Goal: Entertainment & Leisure: Consume media (video, audio)

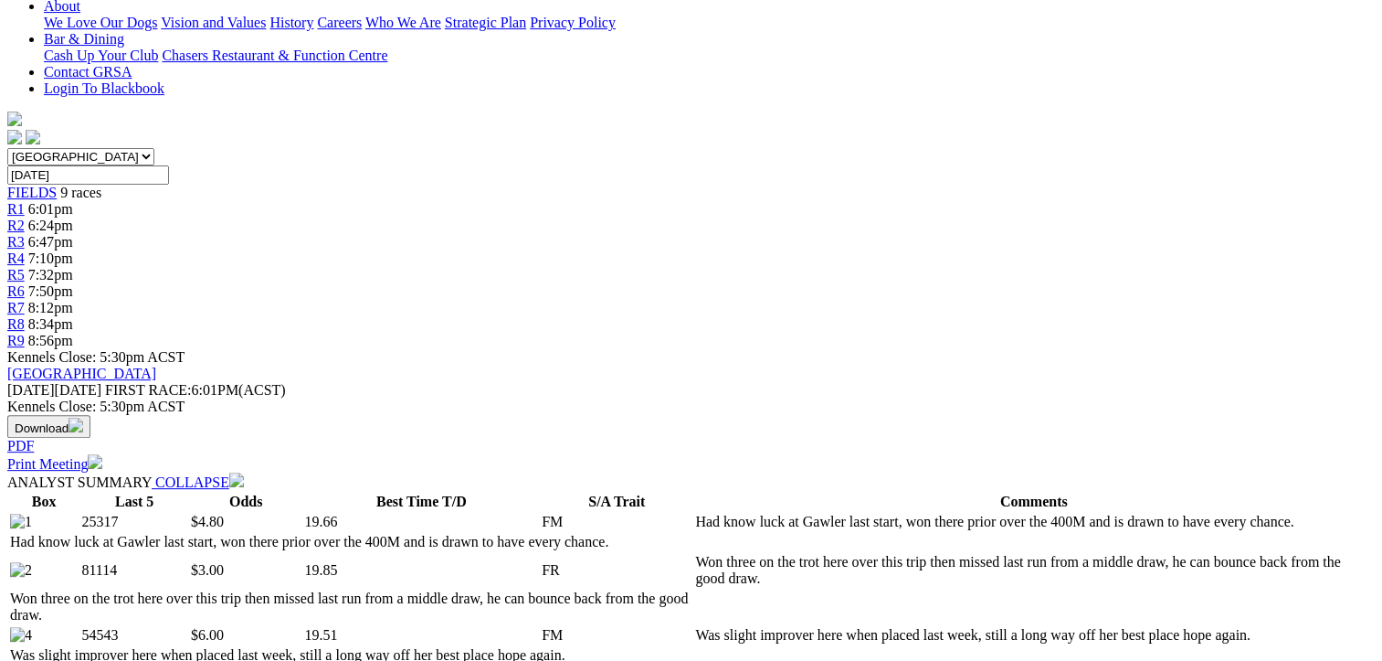
scroll to position [731, 0]
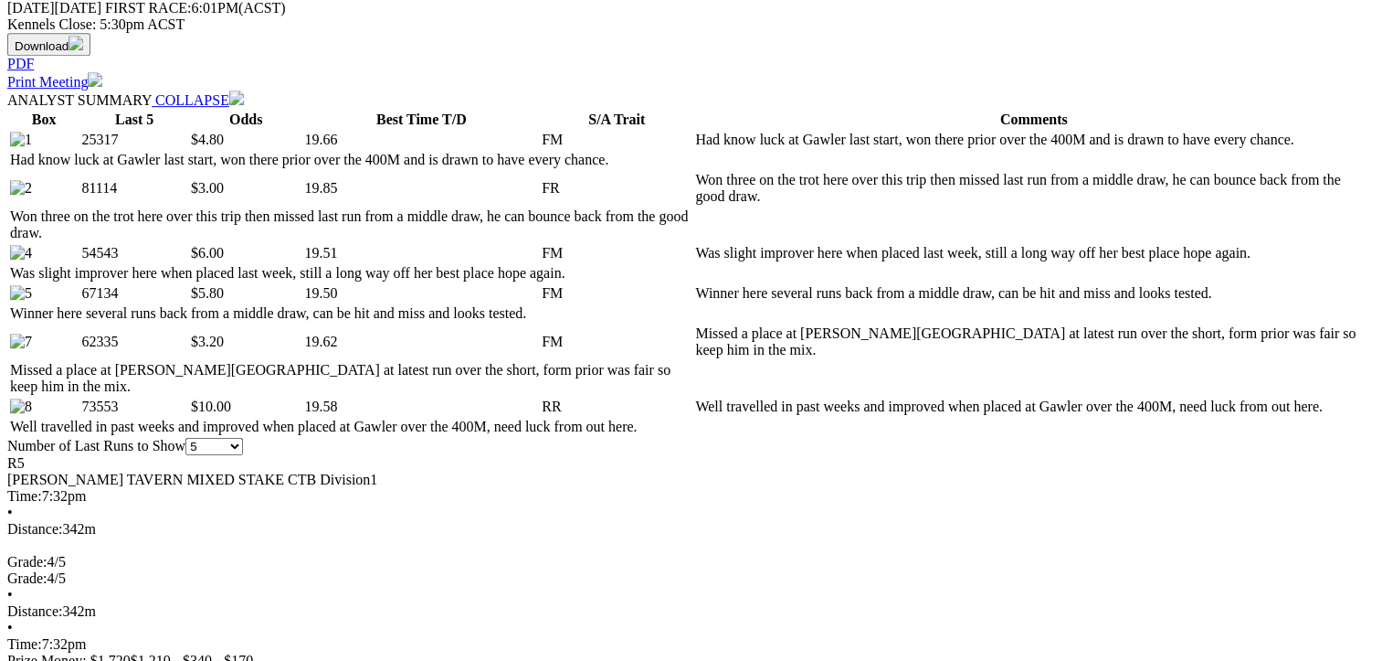
scroll to position [914, 0]
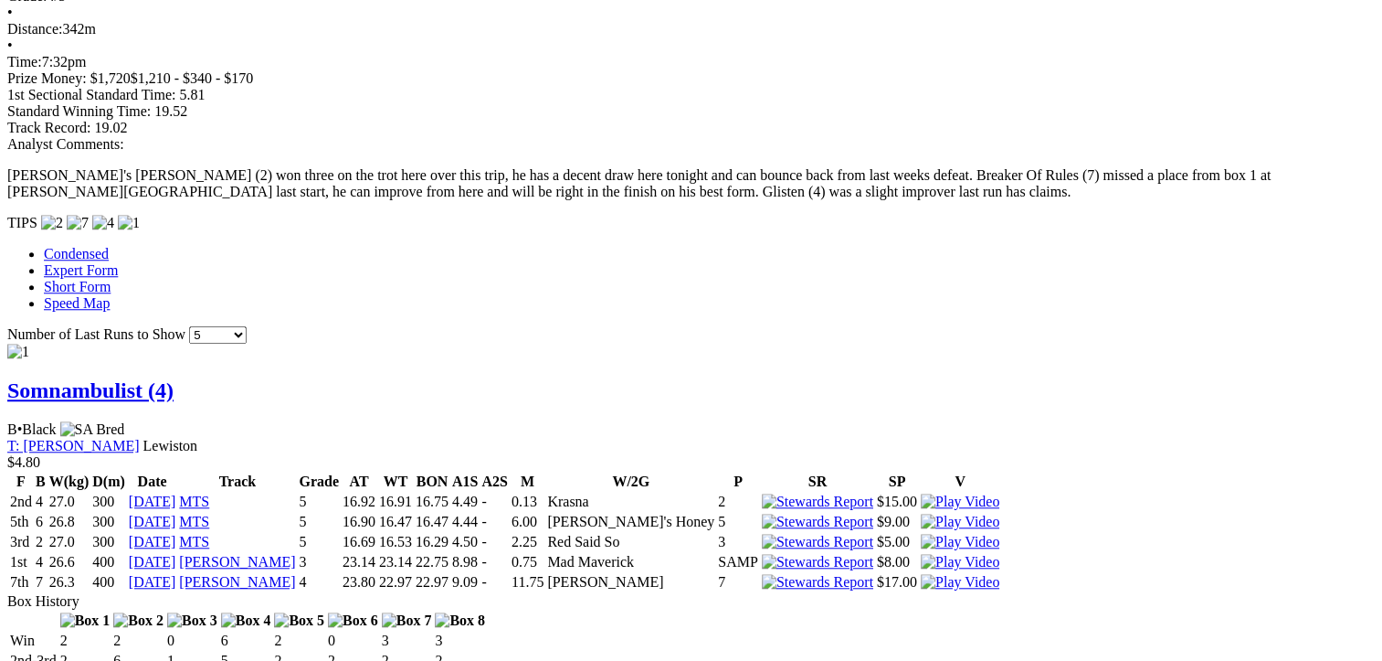
scroll to position [1279, 0]
